Goal: Information Seeking & Learning: Learn about a topic

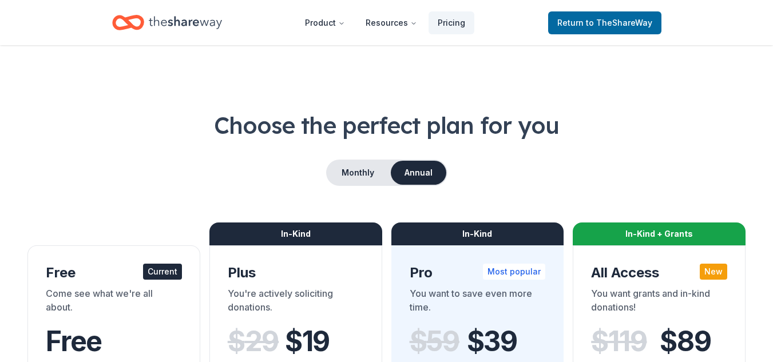
click at [168, 26] on icon "Home" at bounding box center [185, 22] width 73 height 23
click at [178, 21] on icon "Home" at bounding box center [185, 22] width 73 height 13
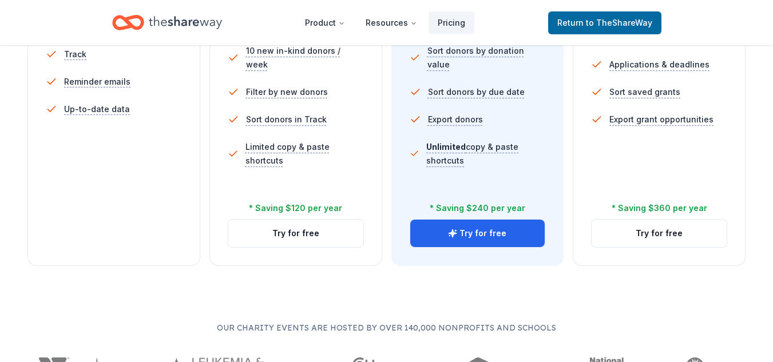
scroll to position [499, 0]
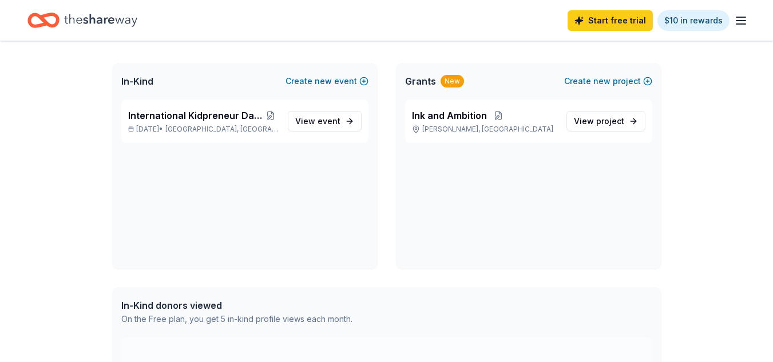
scroll to position [5, 0]
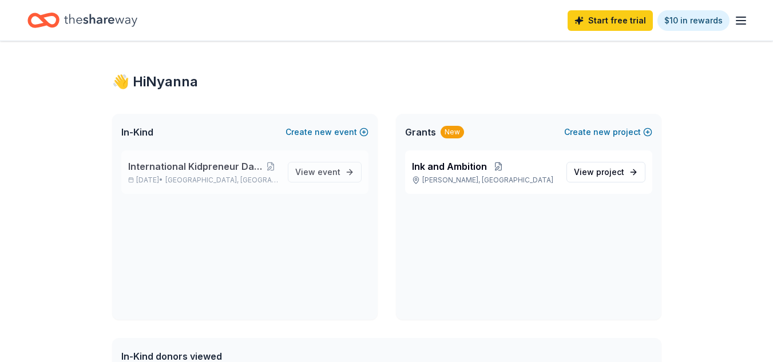
click at [140, 168] on span "International Kidpreneur Day Expo and Gala" at bounding box center [195, 167] width 135 height 14
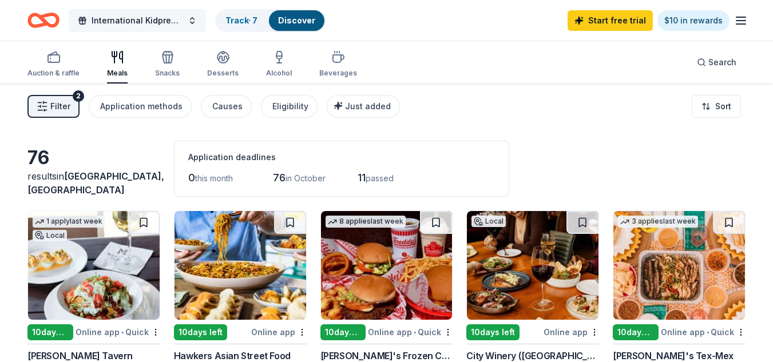
click at [172, 14] on span "International Kidpreneur Day Expo and Gala" at bounding box center [138, 21] width 92 height 14
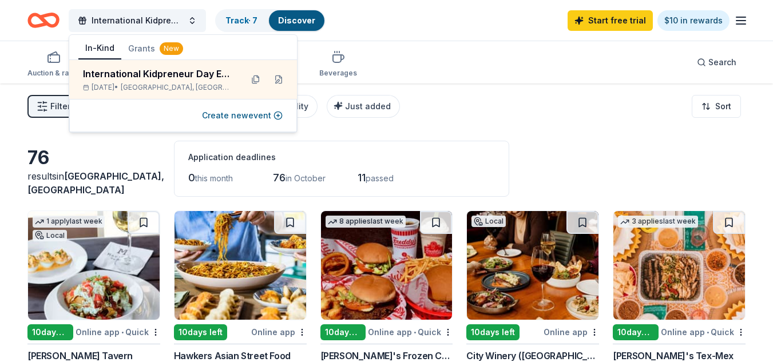
click at [139, 46] on button "Grants New" at bounding box center [155, 48] width 69 height 21
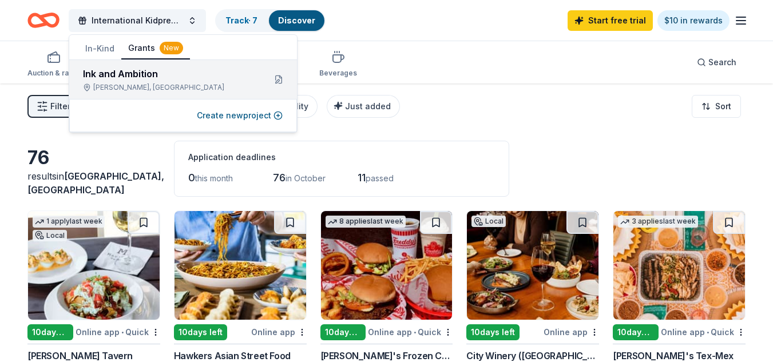
click at [142, 78] on div "Ink and Ambition" at bounding box center [169, 74] width 173 height 14
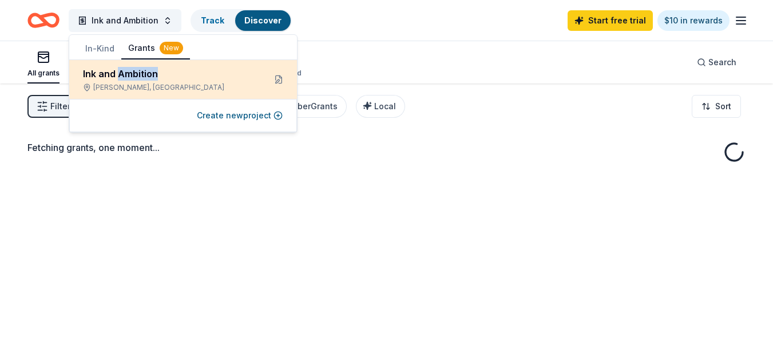
click at [178, 68] on div "Ink and Ambition" at bounding box center [169, 74] width 173 height 14
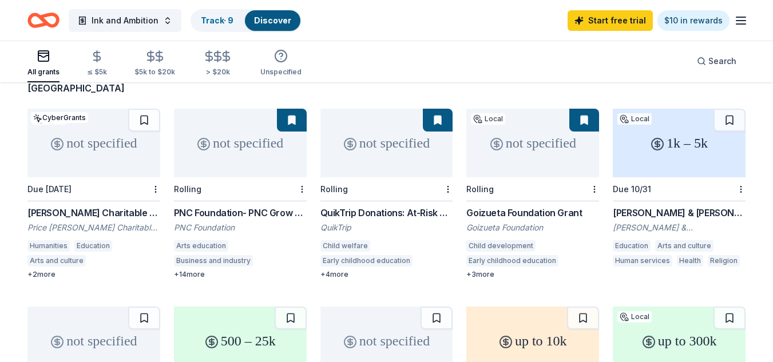
scroll to position [55, 0]
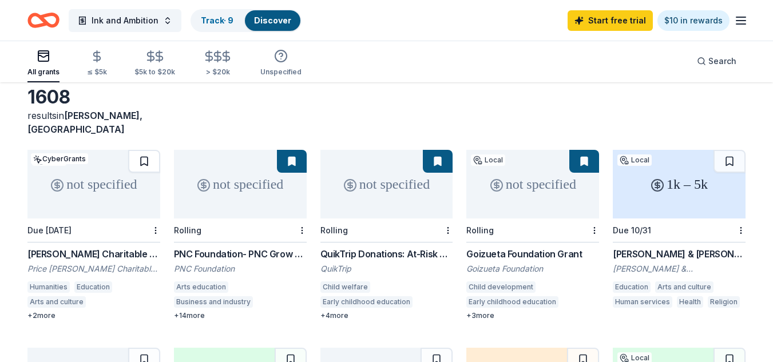
click at [144, 150] on button at bounding box center [144, 161] width 32 height 23
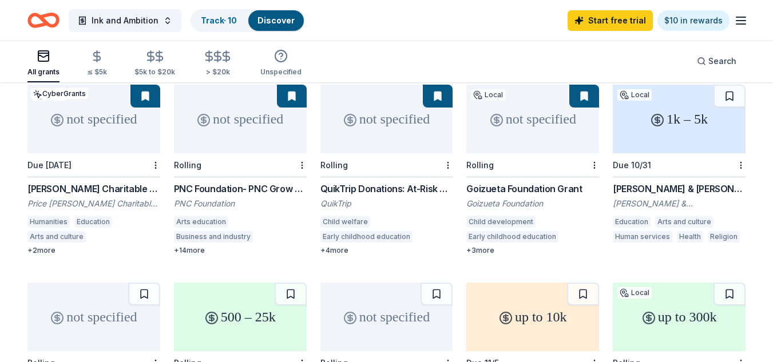
scroll to position [0, 0]
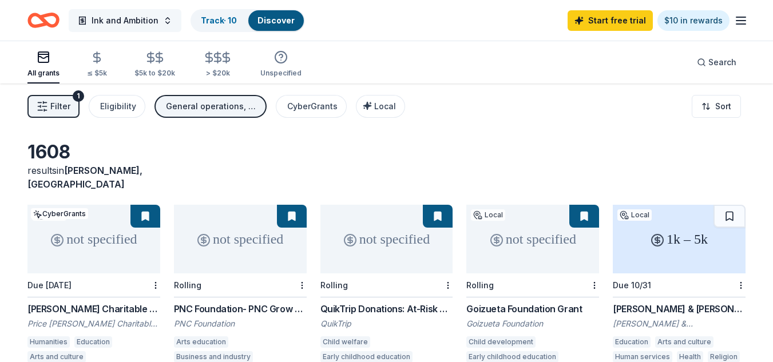
click at [103, 23] on span "Ink and Ambition" at bounding box center [125, 21] width 67 height 14
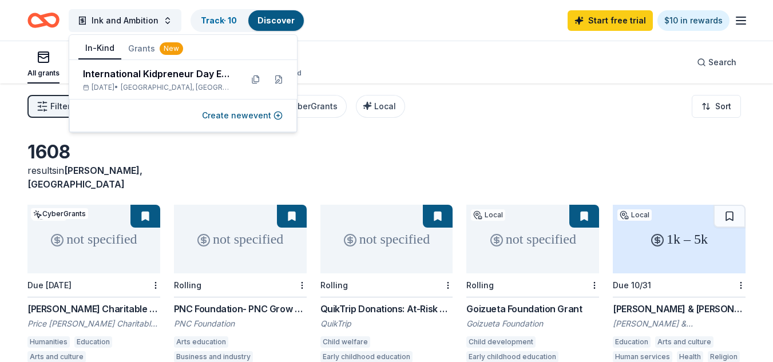
click at [101, 51] on button "In-Kind" at bounding box center [99, 49] width 43 height 22
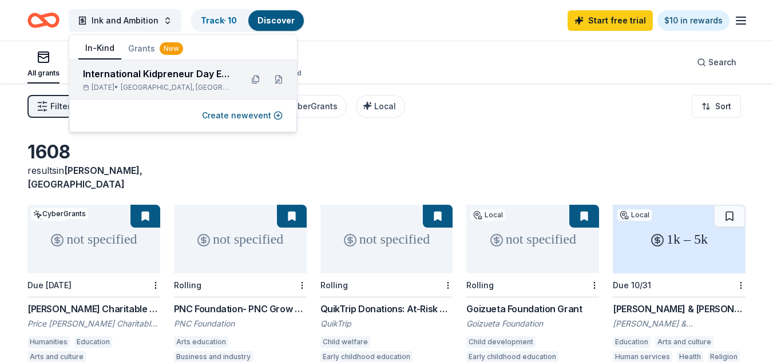
click at [112, 75] on div "International Kidpreneur Day Expo and Gala" at bounding box center [158, 74] width 150 height 14
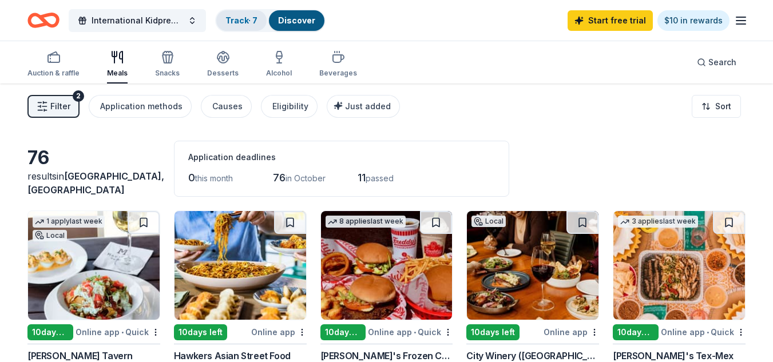
click at [235, 21] on link "Track · 7" at bounding box center [241, 20] width 32 height 10
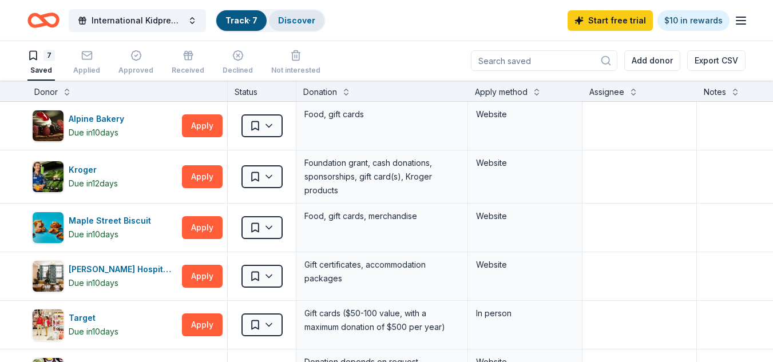
click at [296, 19] on link "Discover" at bounding box center [296, 20] width 37 height 10
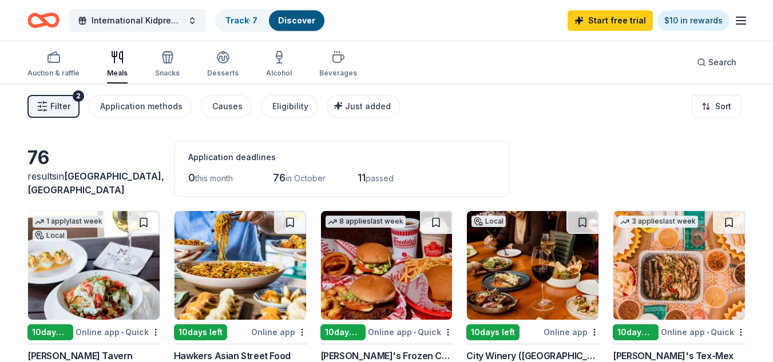
click at [37, 19] on icon "Home" at bounding box center [43, 20] width 32 height 27
